Goal: Communication & Community: Answer question/provide support

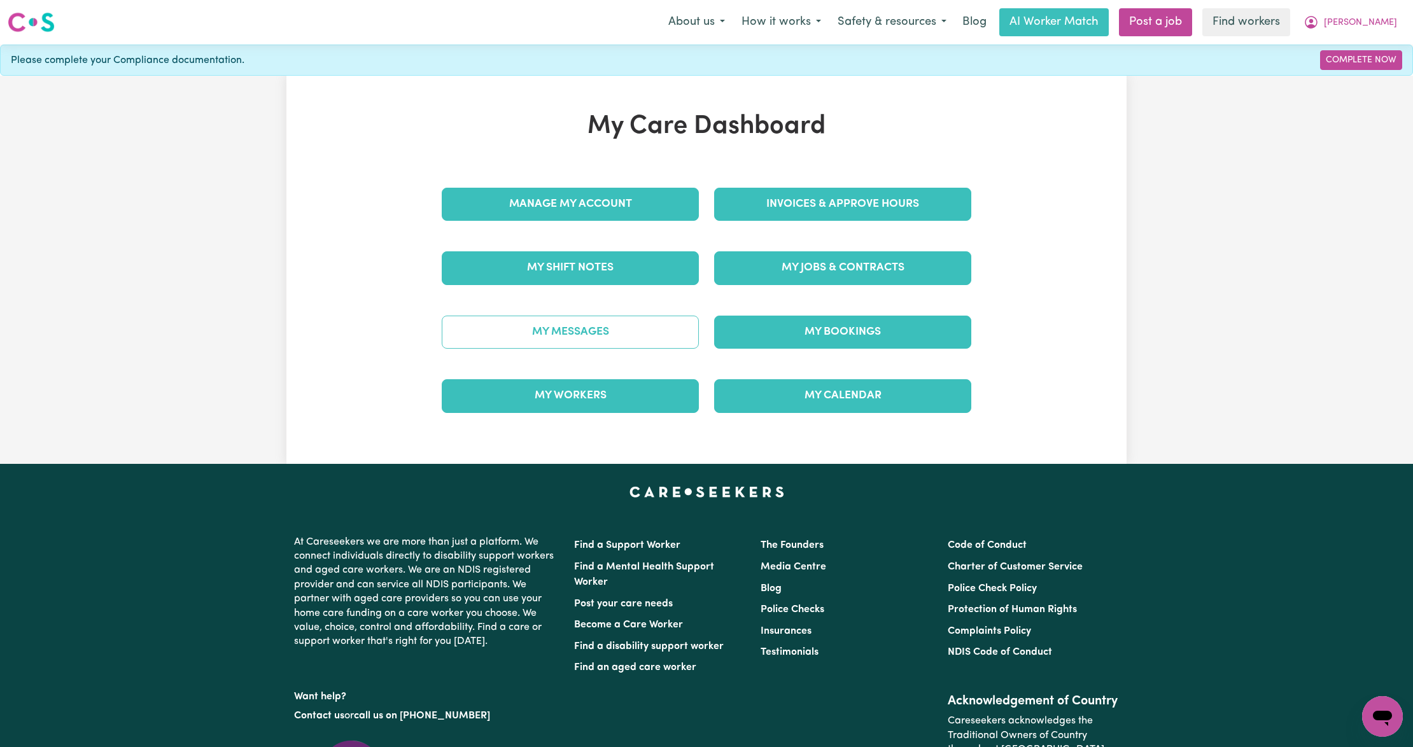
drag, startPoint x: 0, startPoint y: 0, endPoint x: 610, endPoint y: 323, distance: 690.2
click at [610, 323] on link "My Messages" at bounding box center [570, 332] width 257 height 33
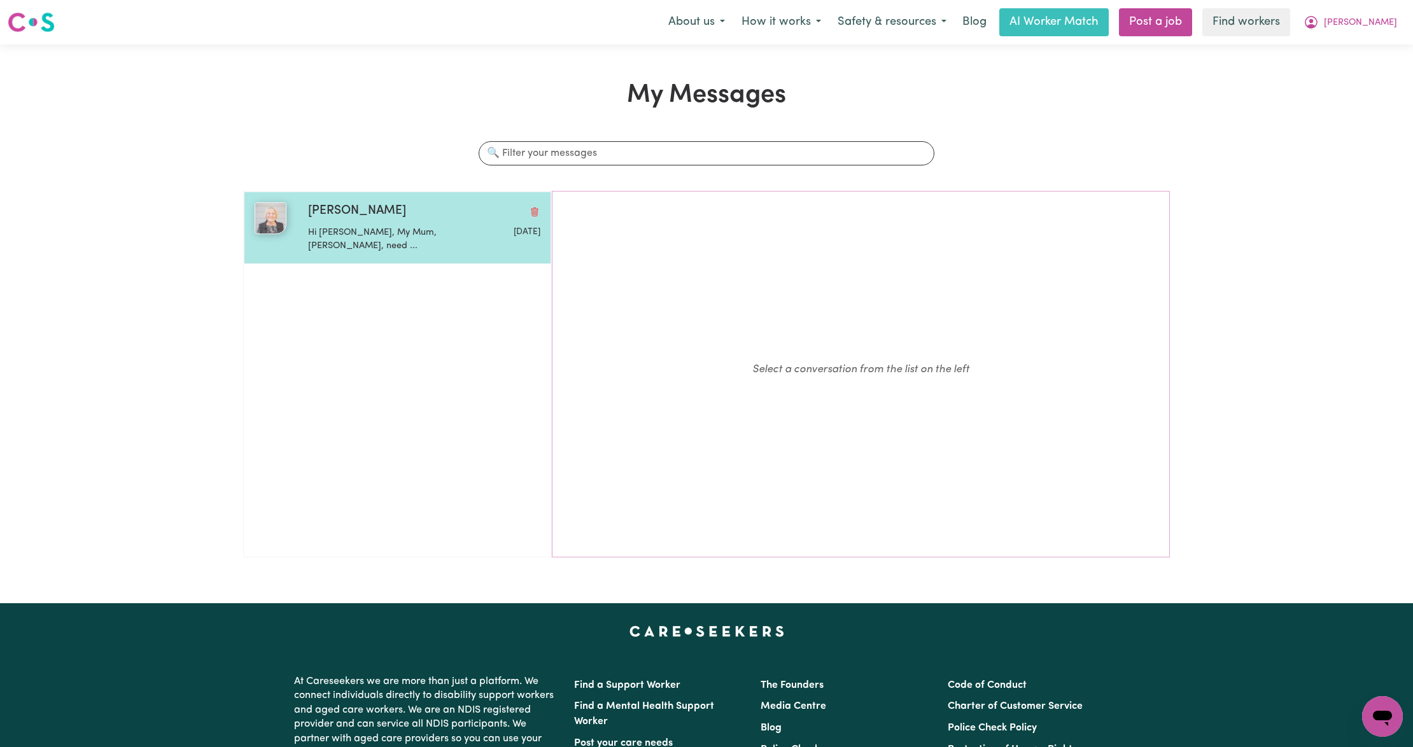
click at [329, 223] on div "Hi [PERSON_NAME], My Mum, [PERSON_NAME], need ..." at bounding box center [385, 237] width 155 height 32
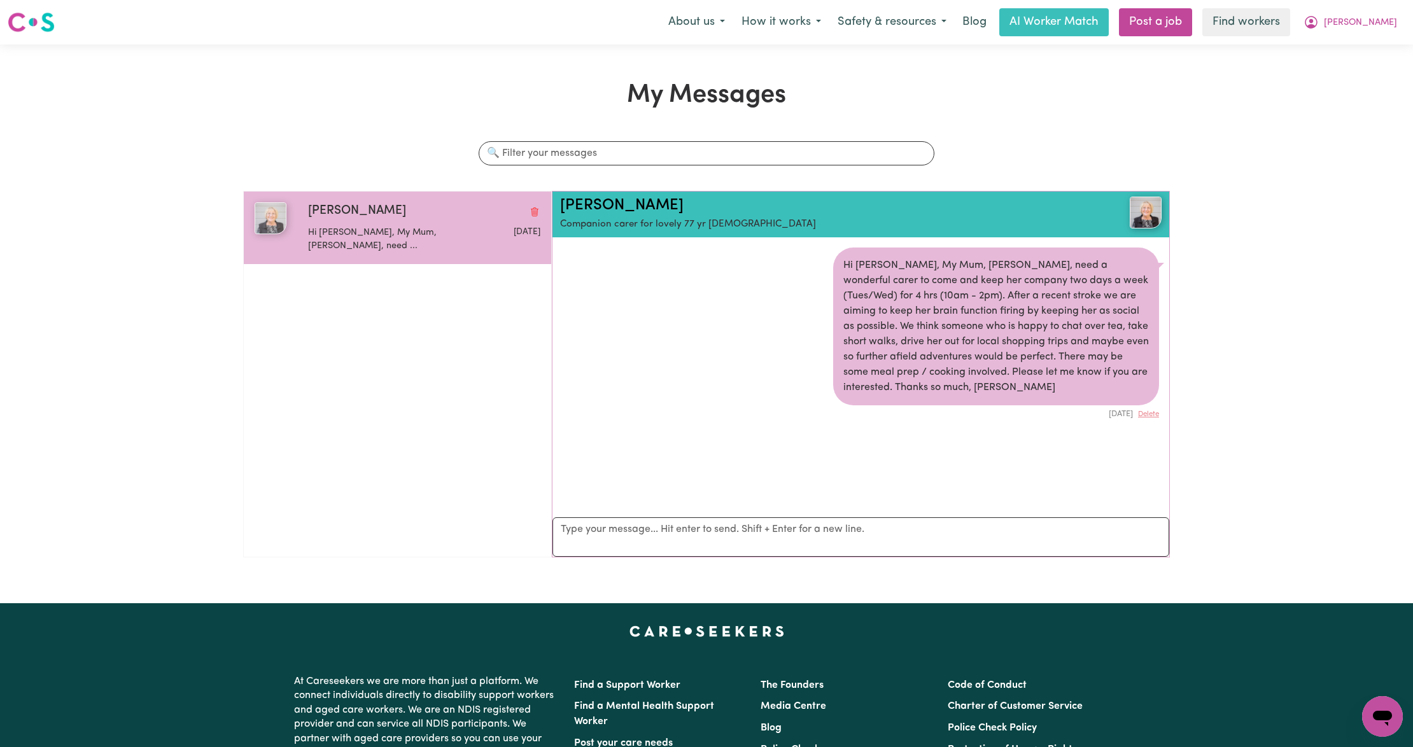
scroll to position [8, 0]
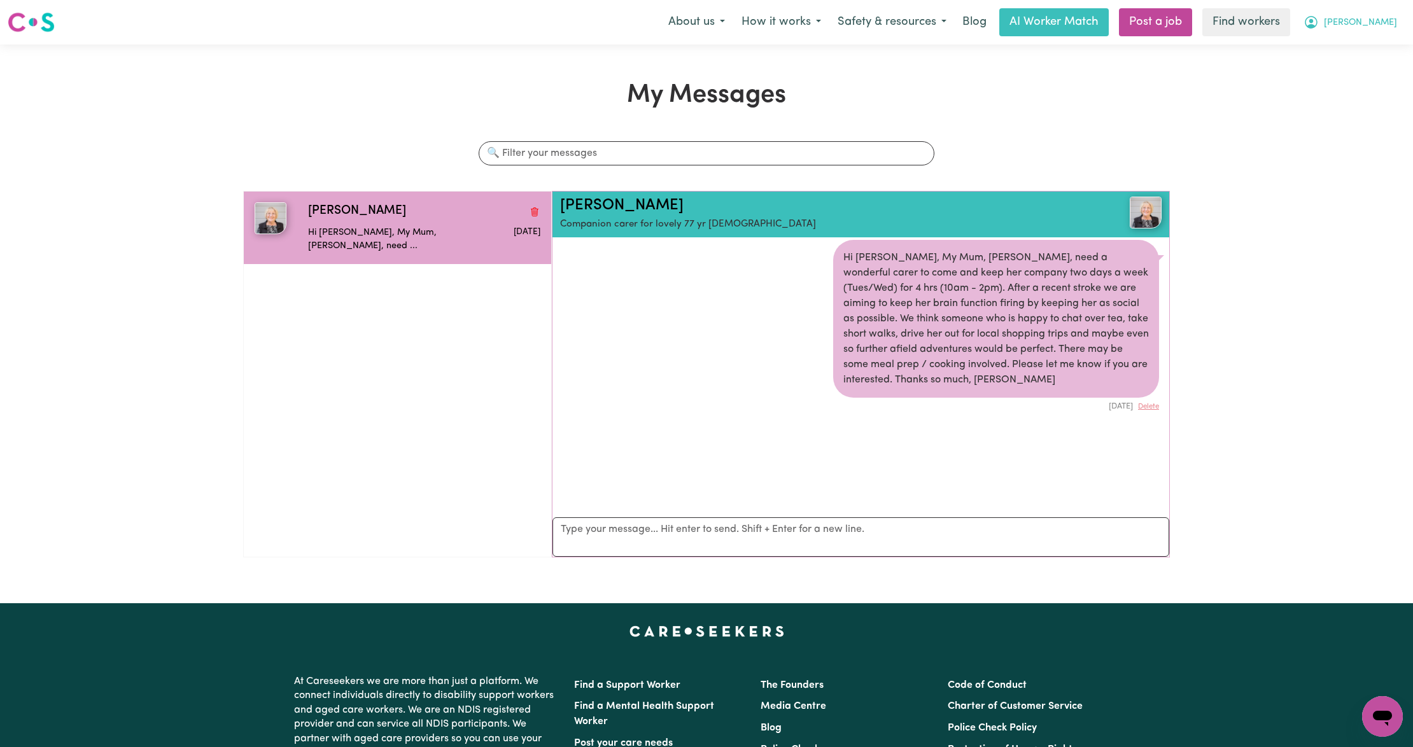
click at [1399, 27] on button "[PERSON_NAME]" at bounding box center [1350, 22] width 110 height 27
click at [1349, 79] on link "Logout" at bounding box center [1354, 73] width 101 height 24
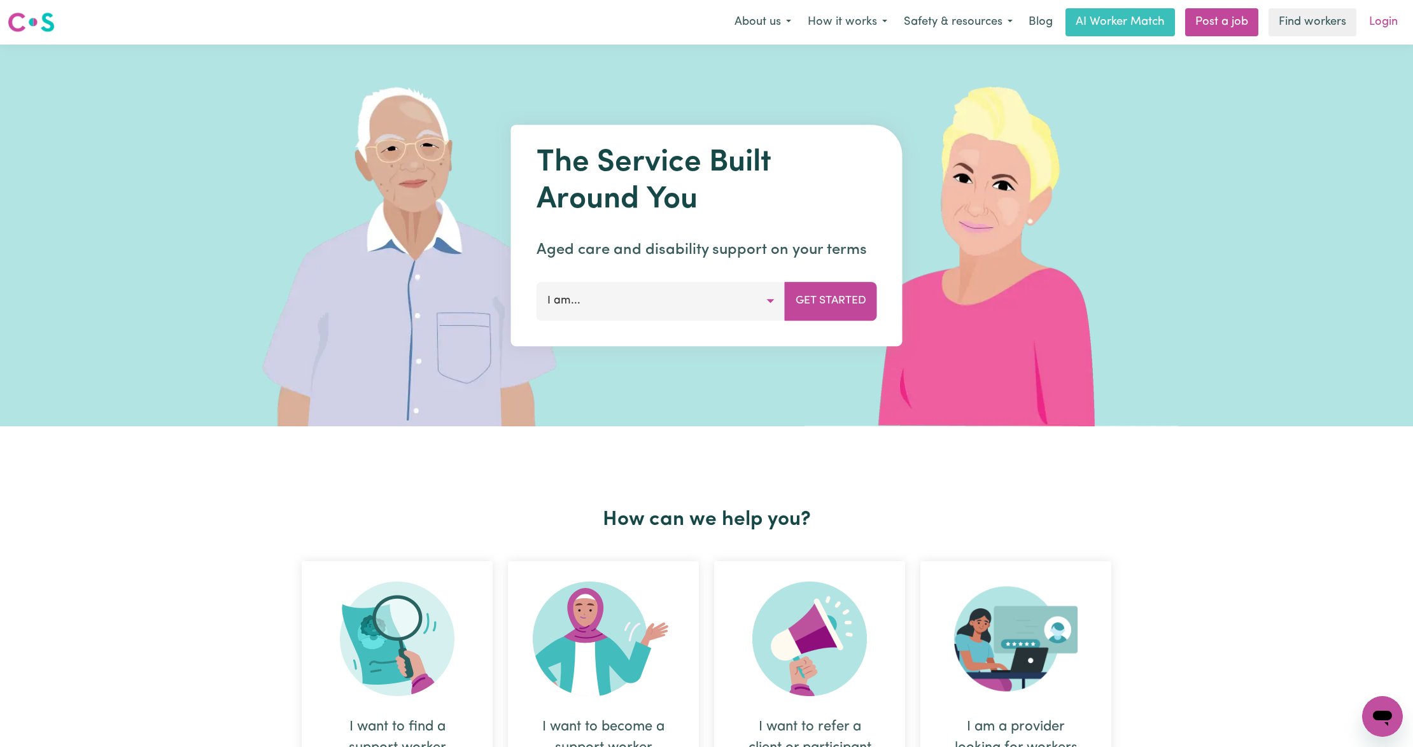
click at [1393, 21] on link "Login" at bounding box center [1383, 22] width 44 height 28
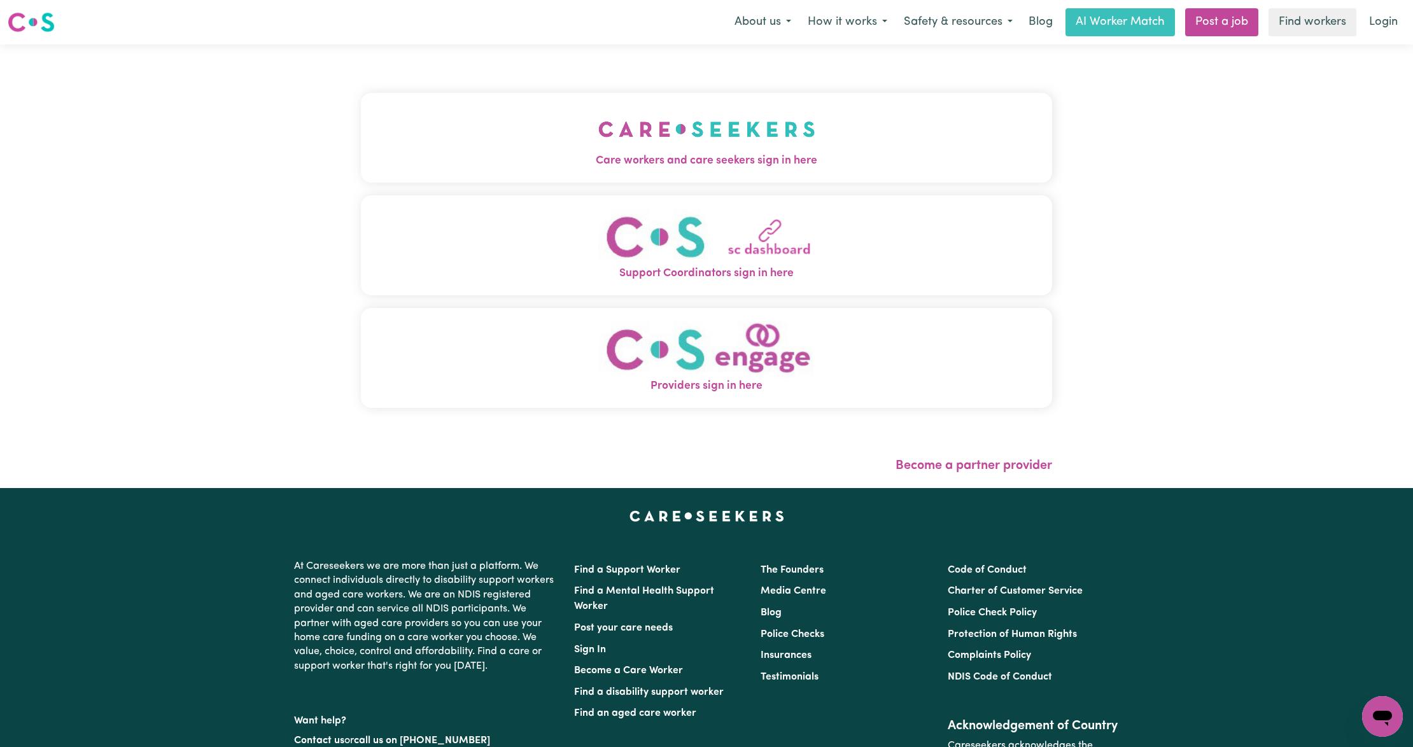
click at [538, 177] on button "Care workers and care seekers sign in here" at bounding box center [706, 137] width 691 height 89
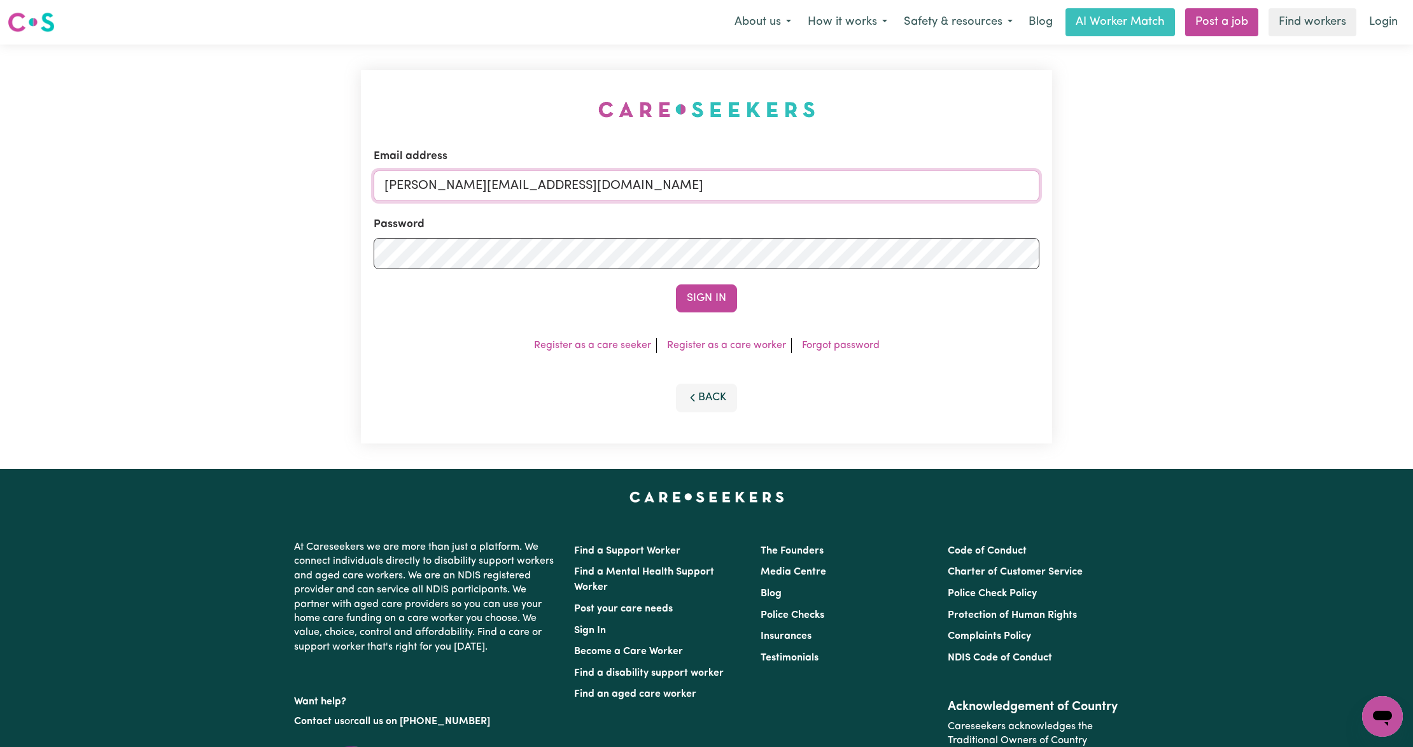
click at [541, 179] on input "[PERSON_NAME][EMAIL_ADDRESS][DOMAIN_NAME]" at bounding box center [707, 186] width 666 height 31
drag, startPoint x: 449, startPoint y: 183, endPoint x: 769, endPoint y: 197, distance: 320.5
click at [769, 197] on input "[EMAIL_ADDRESS][PERSON_NAME][DOMAIN_NAME]" at bounding box center [707, 186] width 666 height 31
type input "superuser~[EMAIL_ADDRESS][DOMAIN_NAME]"
click at [676, 285] on button "Sign In" at bounding box center [706, 299] width 61 height 28
